Goal: Task Accomplishment & Management: Complete application form

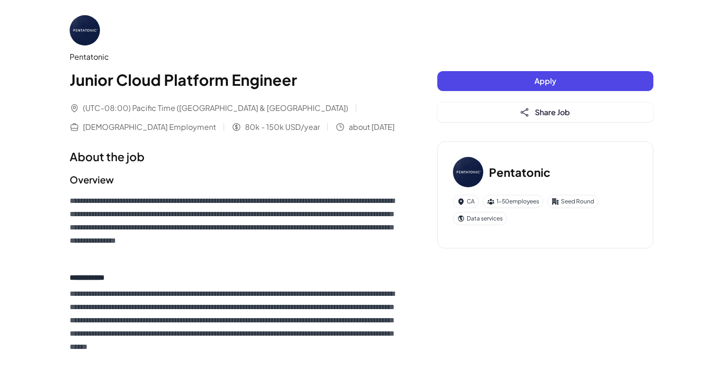
click at [540, 82] on span "Apply" at bounding box center [545, 81] width 22 height 10
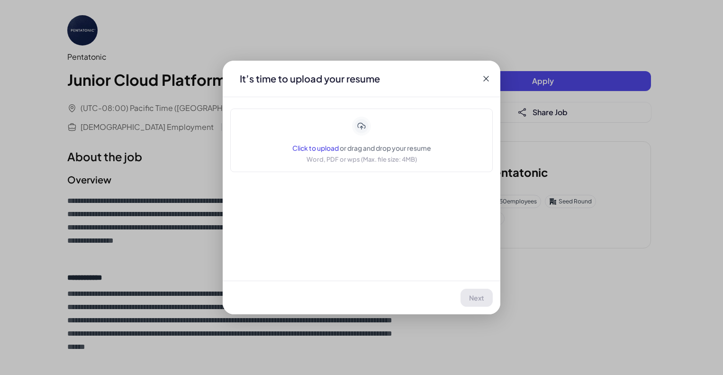
click at [330, 145] on span "Click to upload" at bounding box center [315, 148] width 46 height 9
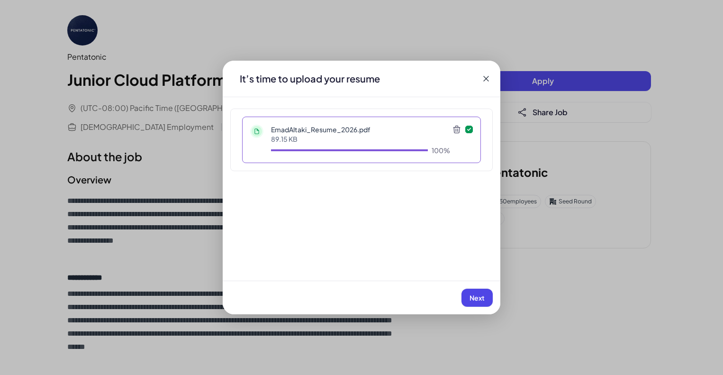
click at [482, 299] on span "Next" at bounding box center [477, 297] width 15 height 9
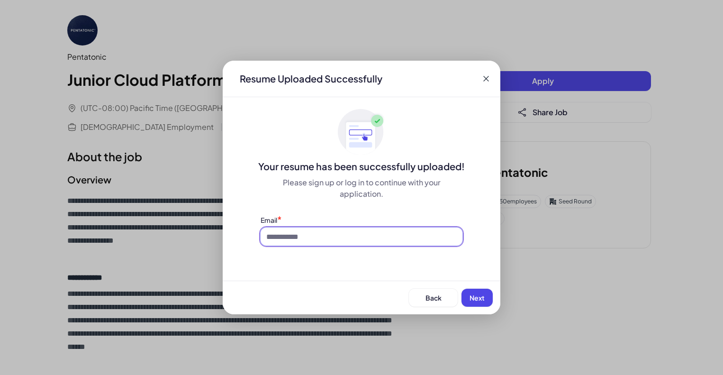
click at [380, 236] on input at bounding box center [362, 236] width 202 height 18
type input "**********"
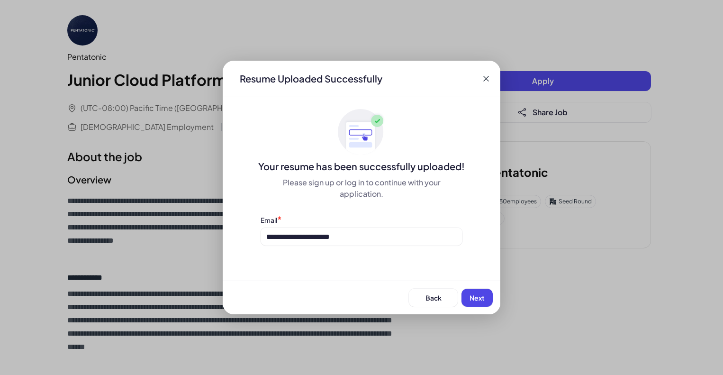
click at [471, 296] on span "Next" at bounding box center [477, 297] width 15 height 9
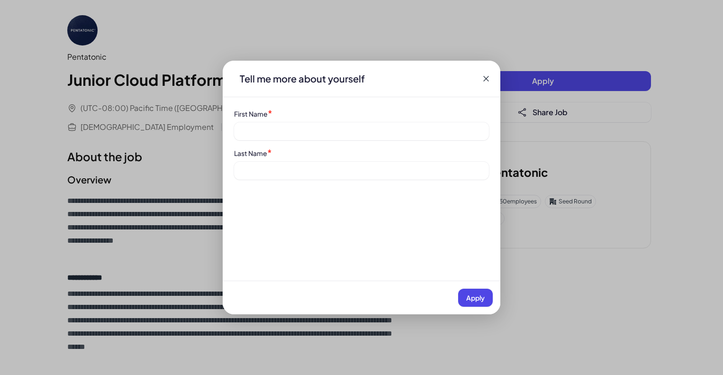
click at [308, 122] on div "First Name *" at bounding box center [361, 125] width 255 height 32
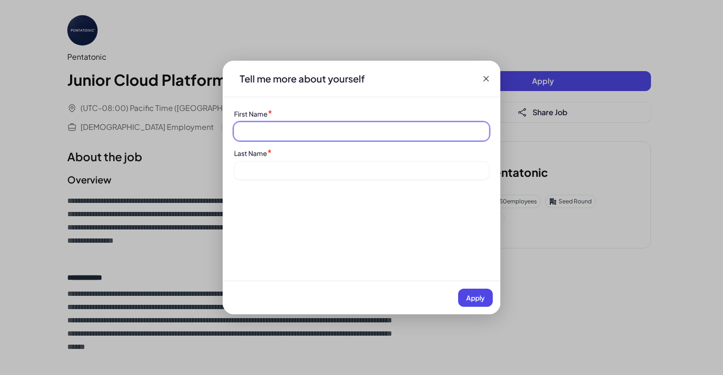
drag, startPoint x: 309, startPoint y: 125, endPoint x: 312, endPoint y: 130, distance: 5.9
click at [309, 125] on input at bounding box center [361, 131] width 255 height 18
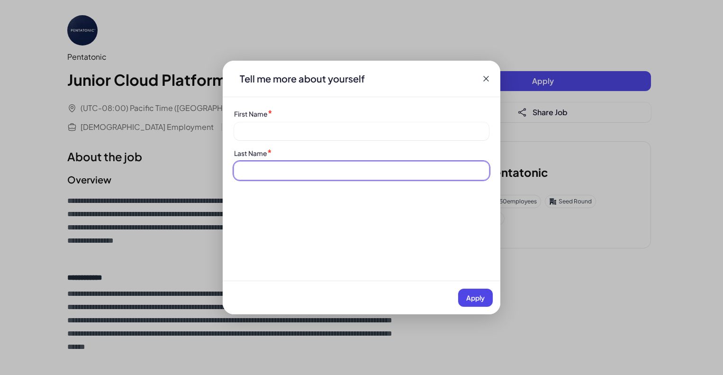
drag, startPoint x: 277, startPoint y: 163, endPoint x: 282, endPoint y: 160, distance: 5.9
click at [277, 163] on input at bounding box center [361, 171] width 255 height 18
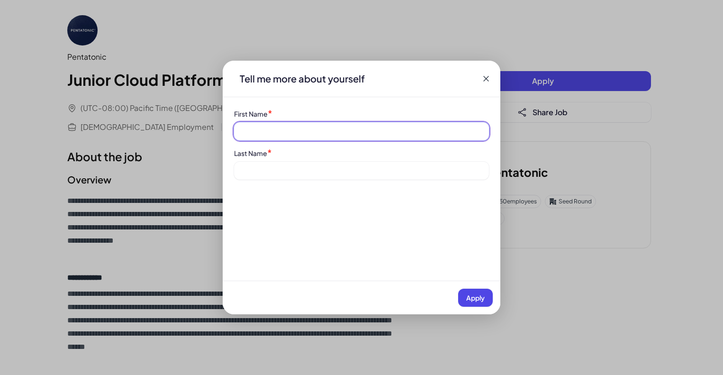
click at [281, 134] on input at bounding box center [361, 131] width 255 height 18
type input "****"
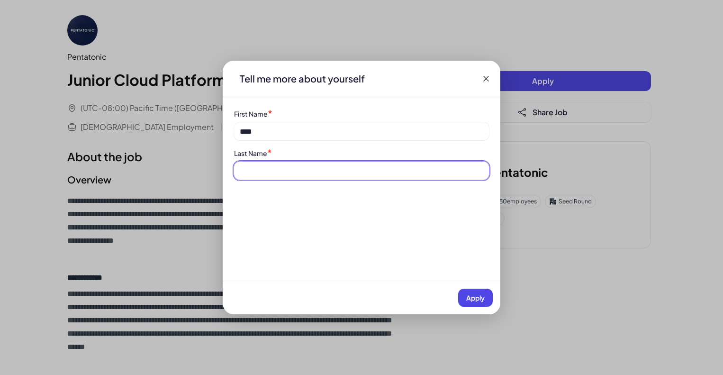
click at [282, 168] on input at bounding box center [361, 171] width 255 height 18
type input "******"
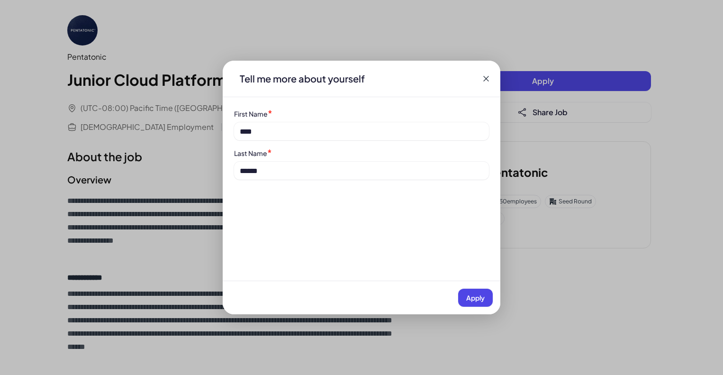
click at [483, 289] on button "Apply" at bounding box center [475, 298] width 35 height 18
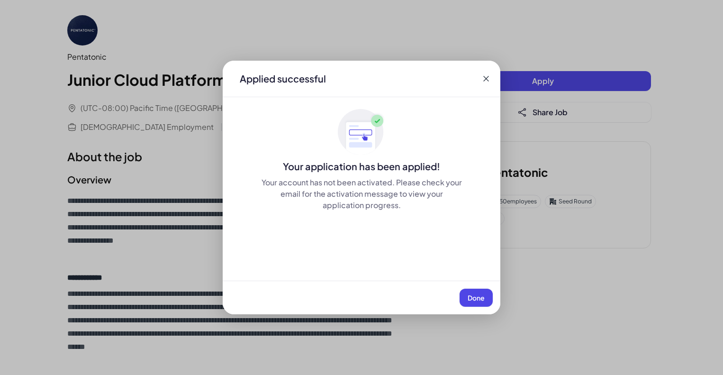
click at [483, 296] on span "Done" at bounding box center [476, 297] width 17 height 9
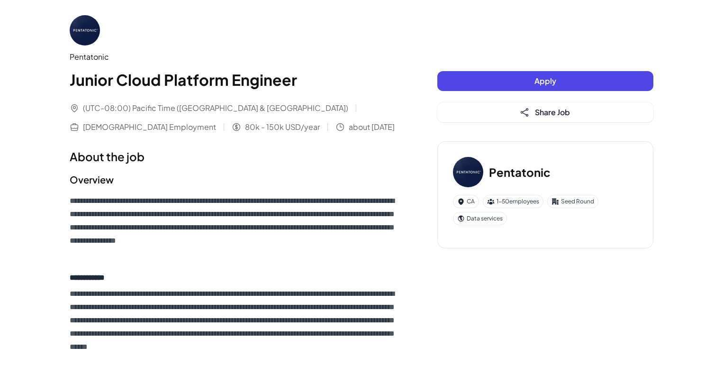
click at [524, 81] on button "Apply" at bounding box center [545, 81] width 216 height 20
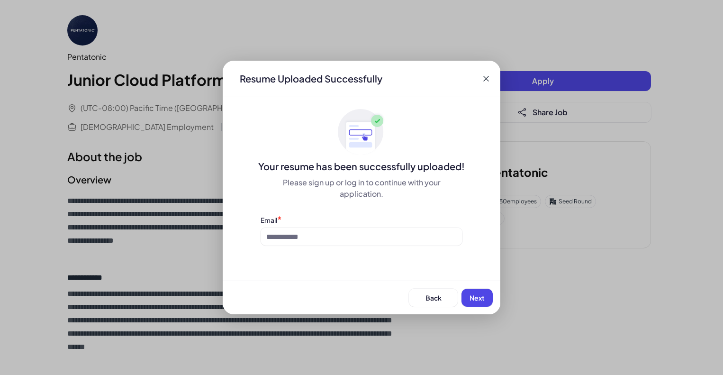
click at [323, 226] on div "Email *" at bounding box center [362, 230] width 202 height 31
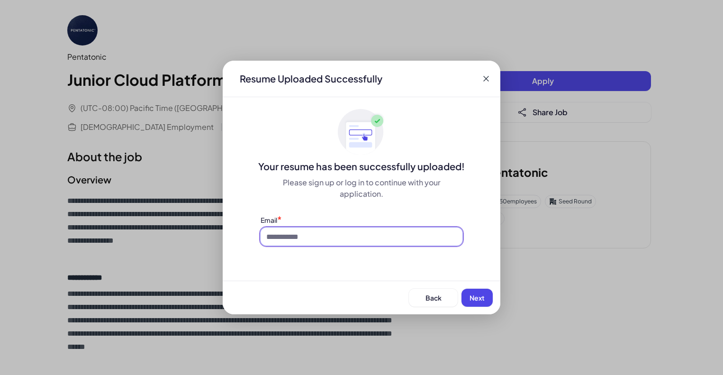
click at [329, 241] on input at bounding box center [362, 236] width 202 height 18
type input "**********"
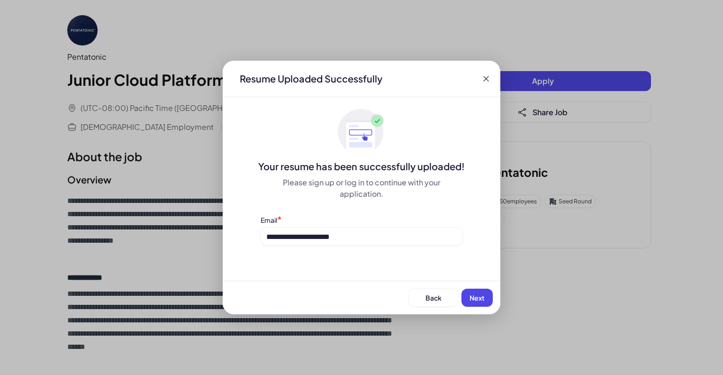
click at [484, 291] on button "Next" at bounding box center [477, 298] width 31 height 18
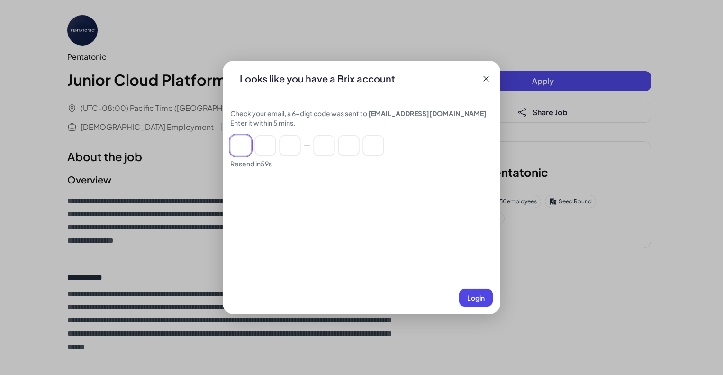
click at [245, 148] on input at bounding box center [240, 145] width 21 height 21
type input "*"
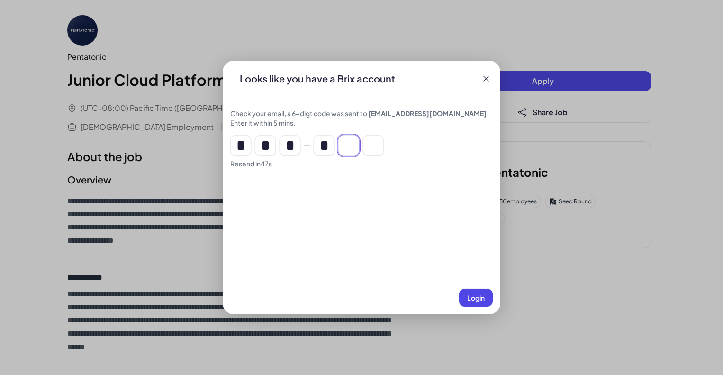
type input "*"
click at [488, 296] on button "Login" at bounding box center [476, 298] width 34 height 18
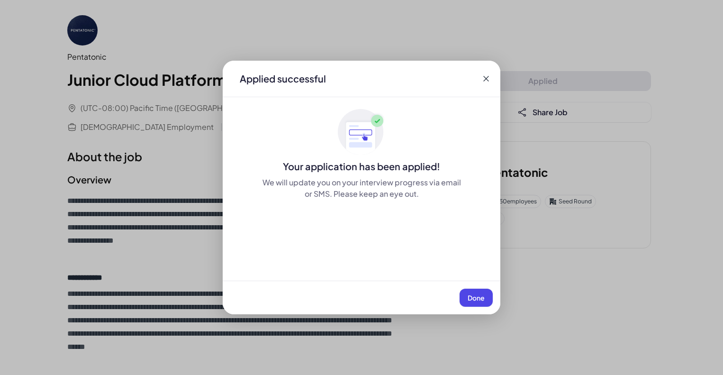
click at [480, 293] on span "Done" at bounding box center [476, 297] width 17 height 9
